Goal: Check status: Check status

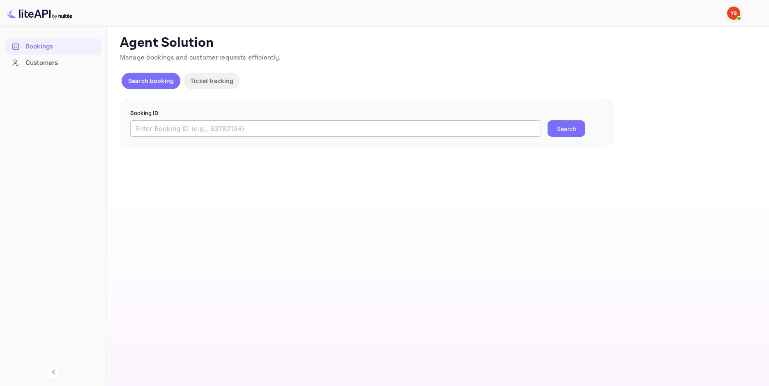
click at [253, 123] on input "text" at bounding box center [335, 128] width 411 height 16
paste input "9881513"
type input "9881513"
click at [573, 127] on button "Search" at bounding box center [566, 128] width 37 height 16
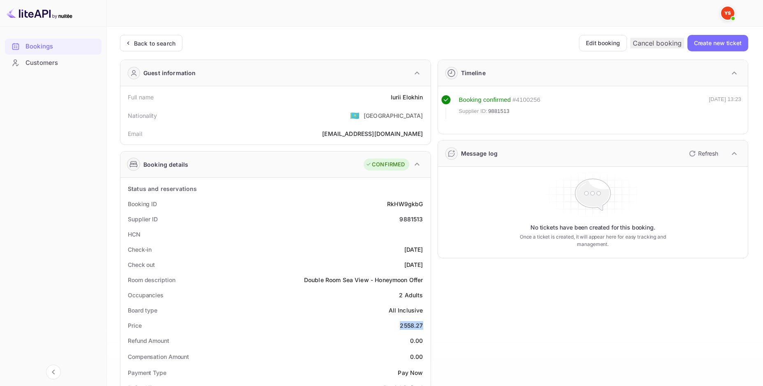
drag, startPoint x: 419, startPoint y: 326, endPoint x: 398, endPoint y: 326, distance: 21.4
click at [398, 326] on div "Price 2558.27" at bounding box center [276, 325] width 304 height 15
copy div "2558.27"
click at [160, 47] on div "Back to search" at bounding box center [155, 43] width 42 height 9
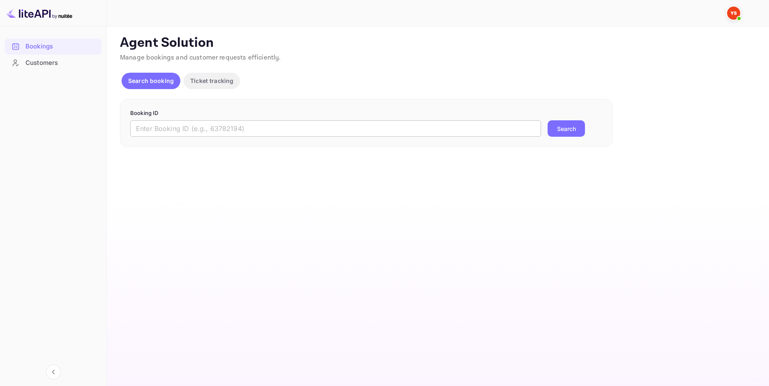
click at [268, 121] on input "text" at bounding box center [335, 128] width 411 height 16
click at [273, 128] on input "text" at bounding box center [335, 128] width 411 height 16
paste input "9905386"
type input "9905386"
click at [571, 131] on button "Search" at bounding box center [566, 128] width 37 height 16
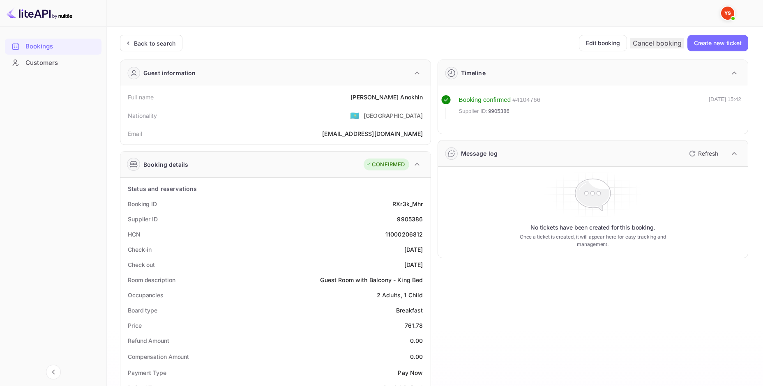
click at [157, 33] on div "Unsaved Changes Ticket Affiliate URL [URL][DOMAIN_NAME] Business partner name N…" at bounding box center [430, 348] width 647 height 642
click at [161, 42] on div "Back to search" at bounding box center [155, 43] width 42 height 9
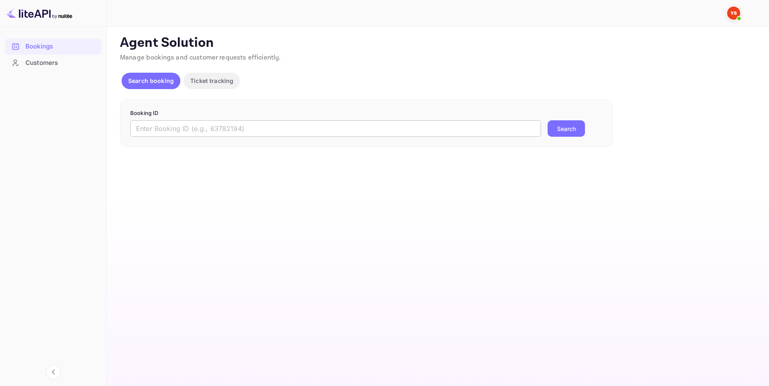
drag, startPoint x: 229, startPoint y: 120, endPoint x: 231, endPoint y: 126, distance: 6.8
click at [229, 120] on form "Booking ID ​ Search" at bounding box center [366, 123] width 473 height 28
click at [231, 127] on input "text" at bounding box center [335, 128] width 411 height 16
paste input "9152078"
type input "9152078"
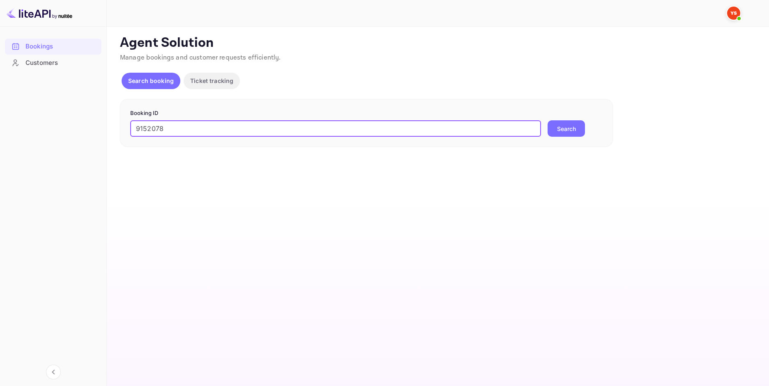
click at [566, 128] on button "Search" at bounding box center [566, 128] width 37 height 16
